Goal: Transaction & Acquisition: Purchase product/service

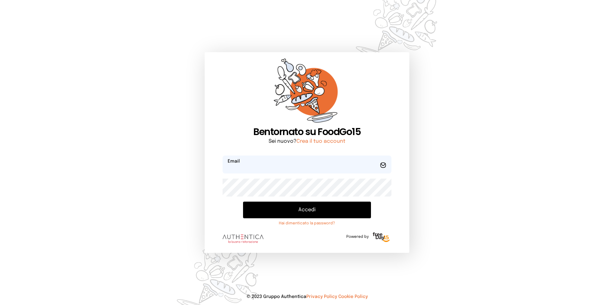
type input "**********"
click at [321, 208] on button "Accedi" at bounding box center [307, 209] width 128 height 17
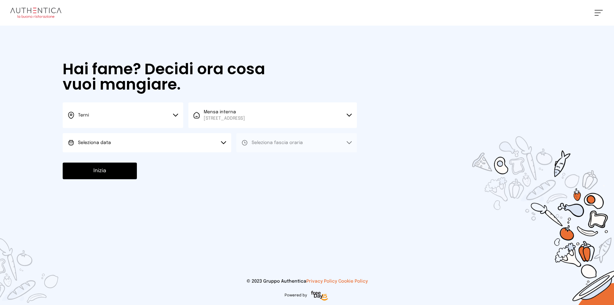
click at [170, 116] on button "Terni" at bounding box center [123, 115] width 121 height 26
click at [93, 136] on li "Terni" at bounding box center [123, 136] width 121 height 17
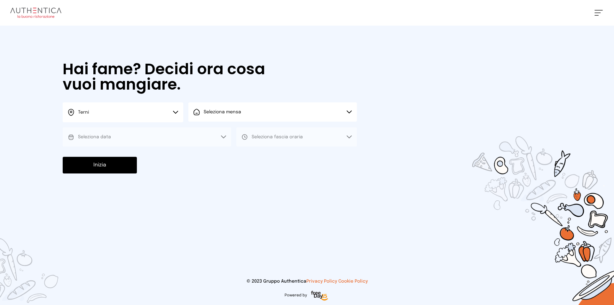
click at [224, 119] on button "Seleziona mensa" at bounding box center [272, 111] width 169 height 19
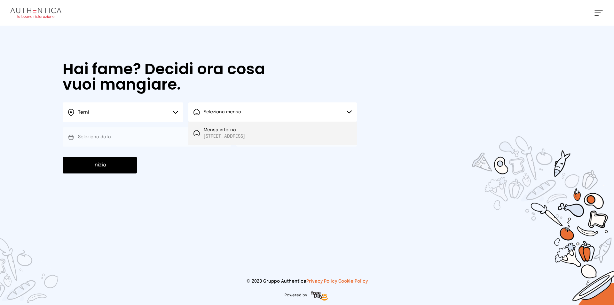
click at [220, 137] on span "[STREET_ADDRESS]" at bounding box center [224, 136] width 41 height 6
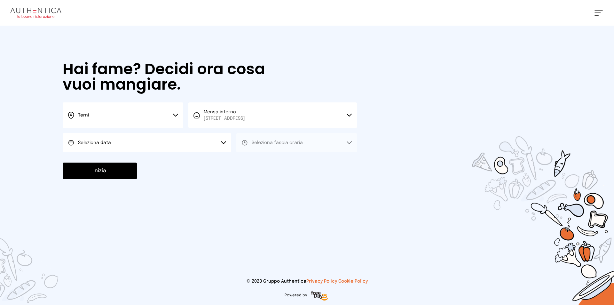
click at [129, 141] on button "Seleziona data" at bounding box center [147, 142] width 169 height 19
click at [97, 161] on span "[DATE], [DATE]" at bounding box center [93, 160] width 31 height 6
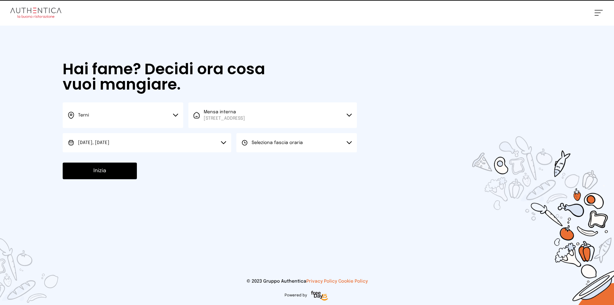
click at [267, 137] on button "Seleziona fascia oraria" at bounding box center [296, 142] width 121 height 19
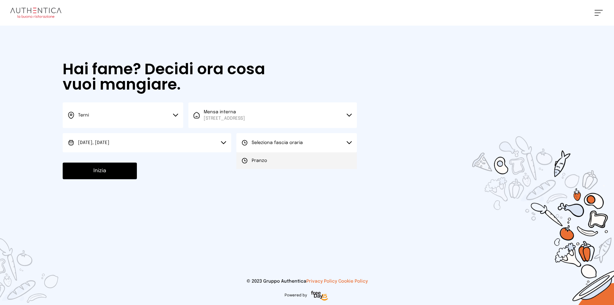
click at [258, 161] on span "Pranzo" at bounding box center [259, 160] width 15 height 6
click at [99, 170] on button "Inizia" at bounding box center [100, 170] width 74 height 17
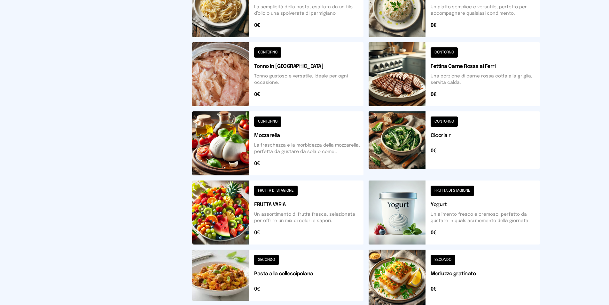
scroll to position [192, 0]
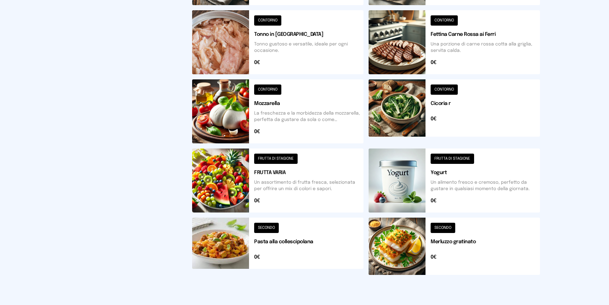
click at [408, 246] on button at bounding box center [454, 245] width 171 height 57
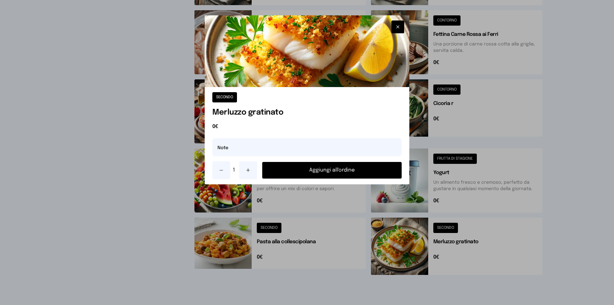
click at [347, 169] on button "Aggiungi all'ordine" at bounding box center [331, 170] width 139 height 17
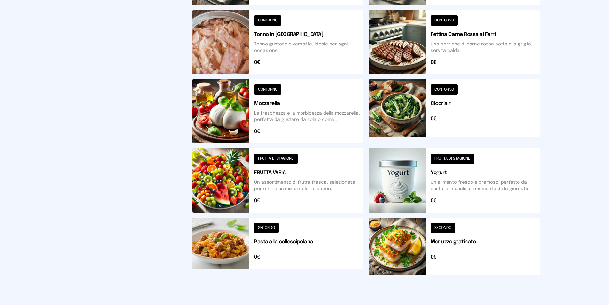
click at [384, 112] on button at bounding box center [454, 111] width 171 height 64
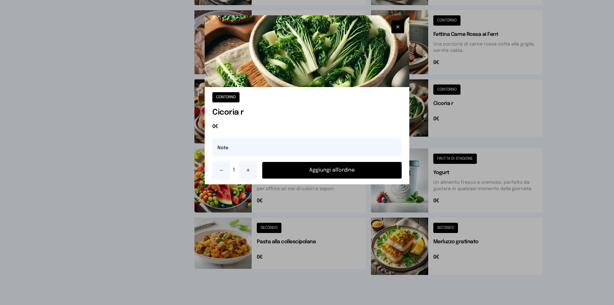
click at [339, 173] on button "Aggiungi all'ordine" at bounding box center [331, 170] width 139 height 17
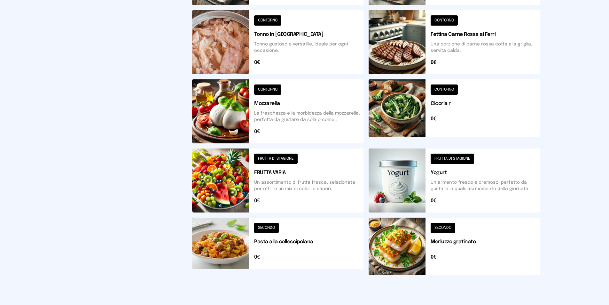
click at [228, 126] on button at bounding box center [277, 111] width 171 height 64
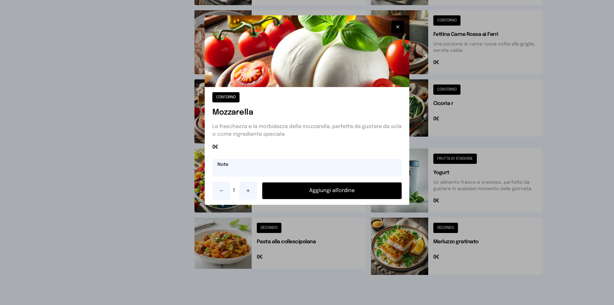
click at [251, 172] on input "text" at bounding box center [306, 168] width 189 height 18
type input "*********"
click at [345, 194] on button "Aggiungi all'ordine" at bounding box center [331, 190] width 139 height 17
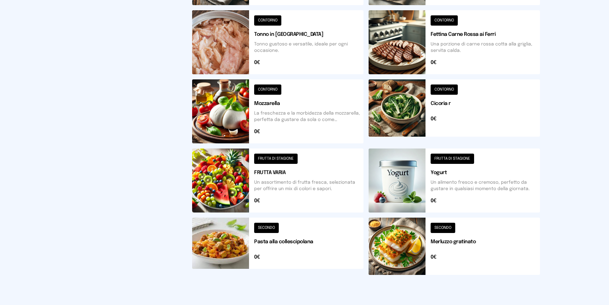
scroll to position [128, 0]
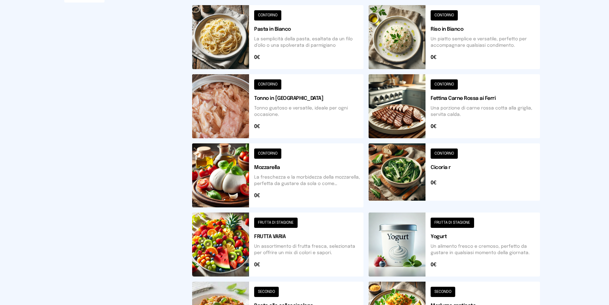
click at [398, 42] on button at bounding box center [454, 37] width 171 height 64
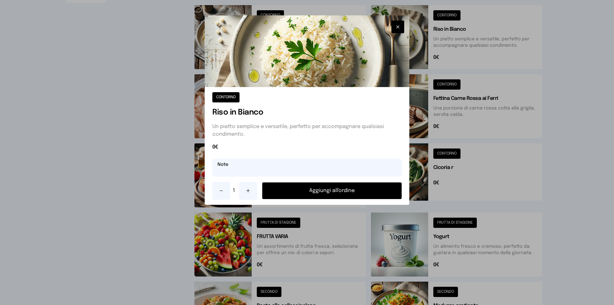
click at [265, 169] on input "text" at bounding box center [306, 168] width 189 height 18
type input "**********"
click at [339, 189] on button "Aggiungi all'ordine" at bounding box center [331, 190] width 139 height 17
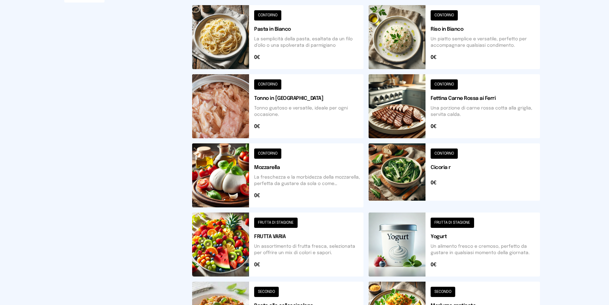
scroll to position [0, 0]
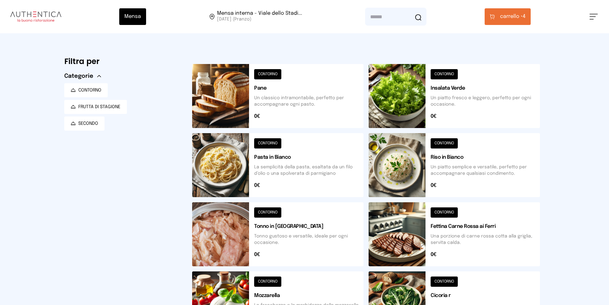
click at [393, 93] on button at bounding box center [454, 96] width 171 height 64
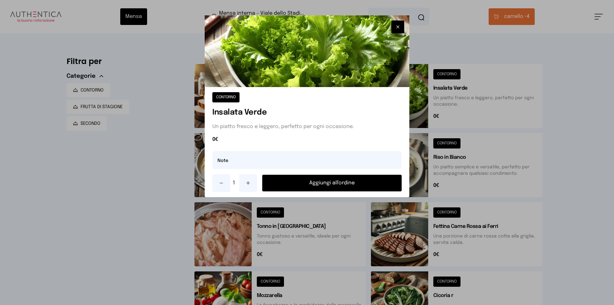
click at [296, 184] on button "Aggiungi all'ordine" at bounding box center [331, 183] width 139 height 17
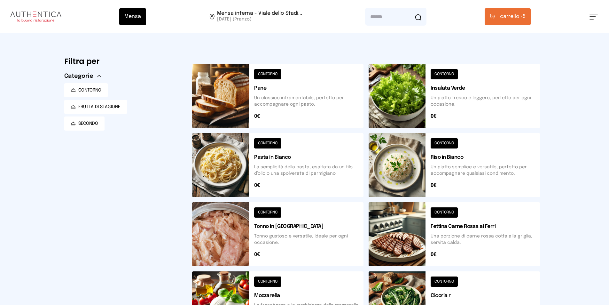
click at [508, 20] on button "carrello • 5" at bounding box center [508, 16] width 46 height 17
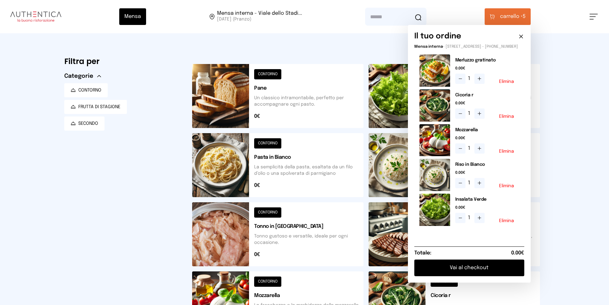
click at [463, 276] on button "Vai al checkout" at bounding box center [469, 267] width 110 height 17
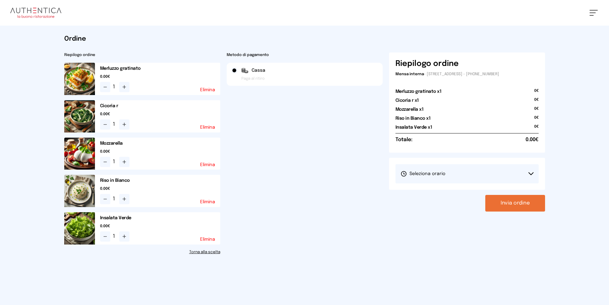
click at [530, 174] on icon at bounding box center [531, 173] width 4 height 2
click at [424, 188] on li "1° Turno (13:00 - 15:00)" at bounding box center [467, 191] width 143 height 17
click at [507, 201] on button "Invia ordine" at bounding box center [515, 203] width 60 height 17
